Goal: Obtain resource: Download file/media

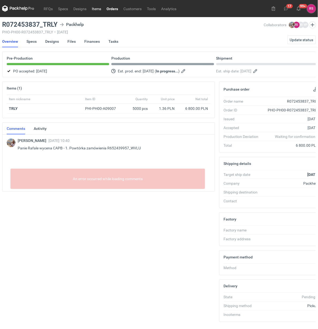
click at [96, 9] on link "Items" at bounding box center [96, 8] width 15 height 6
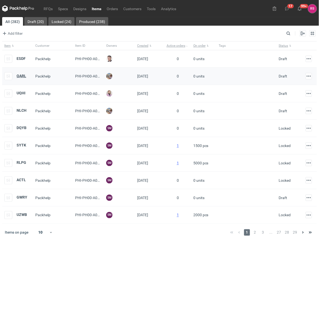
click at [21, 75] on strong "QARL" at bounding box center [22, 76] width 10 height 4
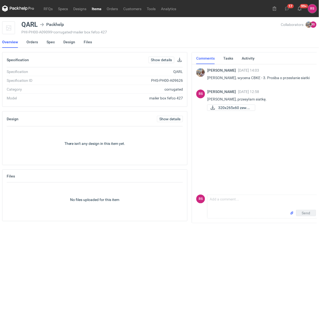
scroll to position [0, 1]
click at [97, 9] on link "Items" at bounding box center [96, 8] width 15 height 6
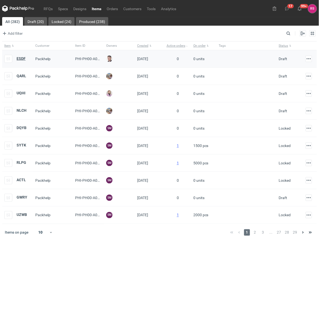
click at [21, 58] on strong "ESDF" at bounding box center [21, 58] width 9 height 4
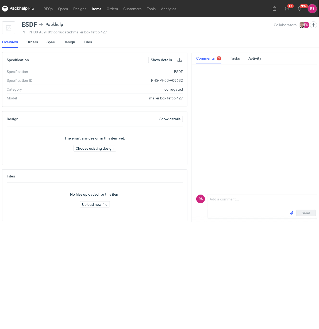
scroll to position [0, 1]
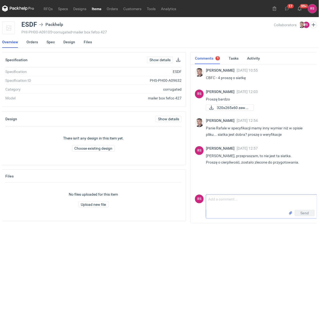
click at [247, 197] on textarea "Comment message" at bounding box center [261, 202] width 111 height 15
click at [246, 197] on textarea "Panie Macieju, przesyłam siatkę." at bounding box center [261, 201] width 111 height 18
type textarea "Panie Macieju, przesyłam siatkę."
click at [306, 214] on span "Send" at bounding box center [305, 213] width 9 height 4
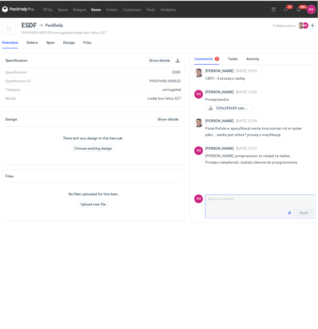
scroll to position [11, 0]
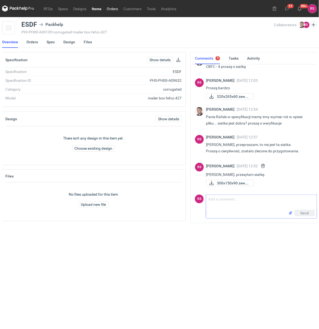
click at [110, 9] on link "Orders" at bounding box center [112, 8] width 17 height 6
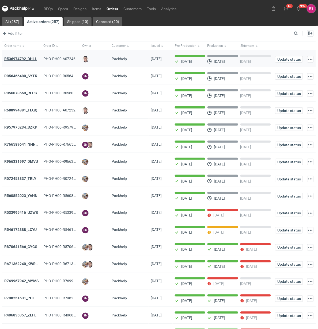
click at [17, 60] on strong "R536974792_DHLL" at bounding box center [20, 59] width 33 height 4
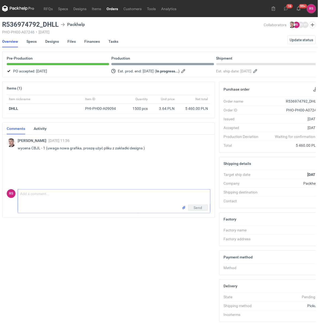
click at [68, 195] on textarea "Comment message" at bounding box center [114, 197] width 192 height 15
type textarea "Proszę o akceptację pdfa"
click at [198, 220] on span "Send" at bounding box center [198, 220] width 9 height 4
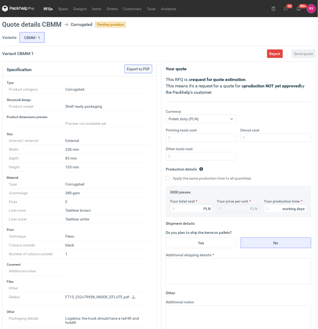
click at [143, 70] on span "Export to PDF" at bounding box center [138, 69] width 23 height 4
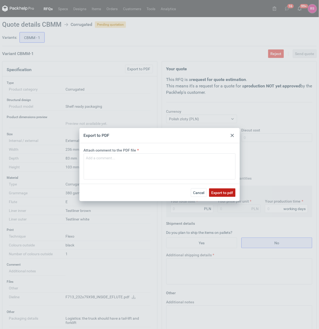
click at [218, 192] on span "Export to pdf" at bounding box center [223, 193] width 22 height 4
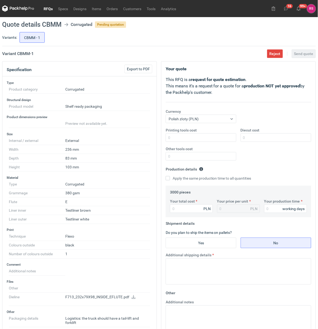
click at [131, 298] on icon at bounding box center [133, 298] width 4 height 4
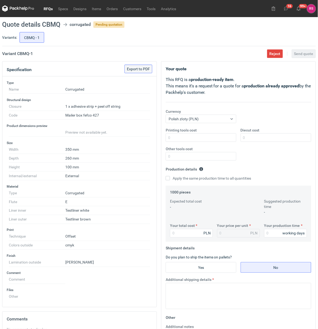
click at [141, 67] on span "Export to PDF" at bounding box center [138, 69] width 23 height 4
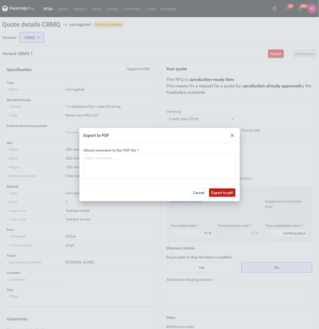
click at [221, 190] on button "Export to pdf" at bounding box center [222, 193] width 26 height 9
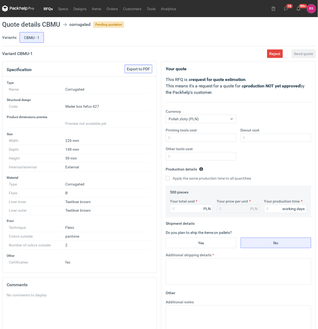
click at [142, 71] on button "Export to PDF" at bounding box center [138, 69] width 28 height 9
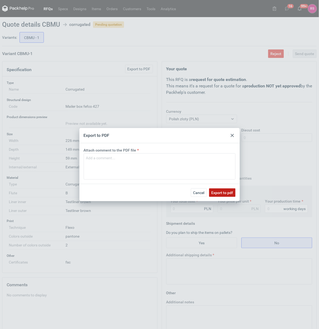
click at [221, 193] on span "Export to pdf" at bounding box center [223, 193] width 22 height 4
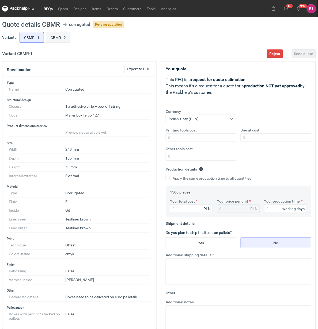
click at [58, 38] on input "CBMR - 2" at bounding box center [58, 37] width 24 height 10
radio input "true"
click at [14, 37] on label "Variants:" at bounding box center [9, 37] width 15 height 5
click at [33, 36] on input "CBMR - 1" at bounding box center [32, 37] width 24 height 10
radio input "true"
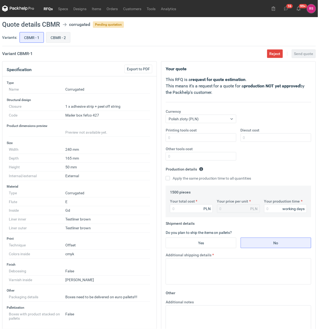
click at [59, 38] on input "CBMR - 2" at bounding box center [58, 37] width 24 height 10
radio input "true"
click at [31, 40] on input "CBMR - 1" at bounding box center [32, 37] width 24 height 10
radio input "true"
click at [56, 40] on input "CBMR - 2" at bounding box center [58, 37] width 24 height 10
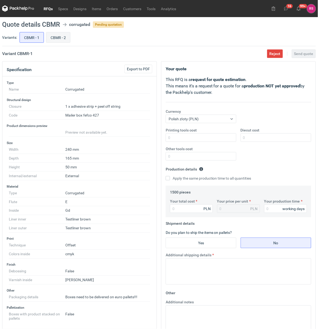
radio input "true"
click at [34, 39] on input "CBMR - 1" at bounding box center [32, 37] width 24 height 10
radio input "true"
click at [144, 70] on span "Export to PDF" at bounding box center [138, 69] width 23 height 4
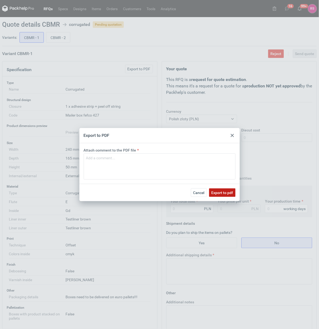
click at [225, 190] on button "Export to pdf" at bounding box center [222, 193] width 26 height 9
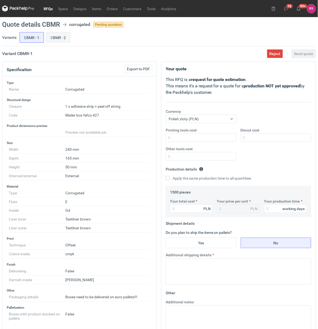
click at [56, 38] on input "CBMR - 2" at bounding box center [58, 37] width 24 height 10
radio input "true"
click at [142, 67] on span "Export to PDF" at bounding box center [138, 69] width 23 height 4
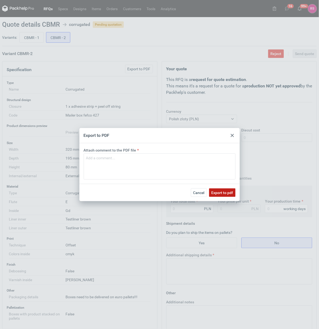
click at [221, 194] on span "Export to pdf" at bounding box center [223, 193] width 22 height 4
